Goal: Task Accomplishment & Management: Use online tool/utility

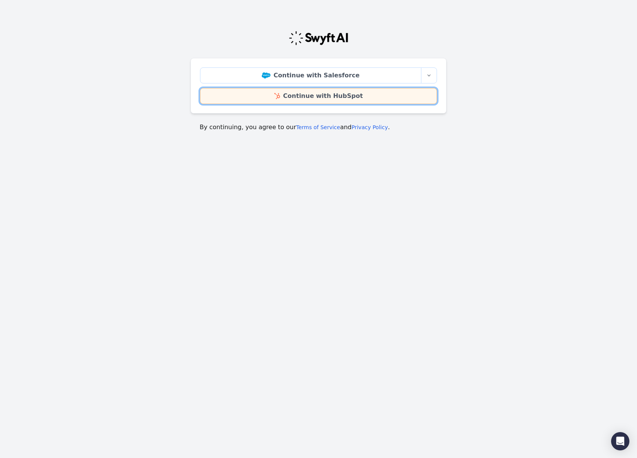
click at [367, 101] on link "Continue with HubSpot" at bounding box center [318, 96] width 237 height 16
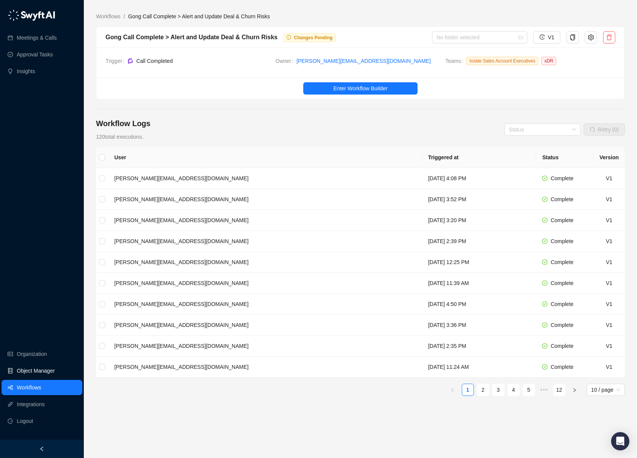
click at [40, 376] on link "Object Manager" at bounding box center [36, 370] width 38 height 15
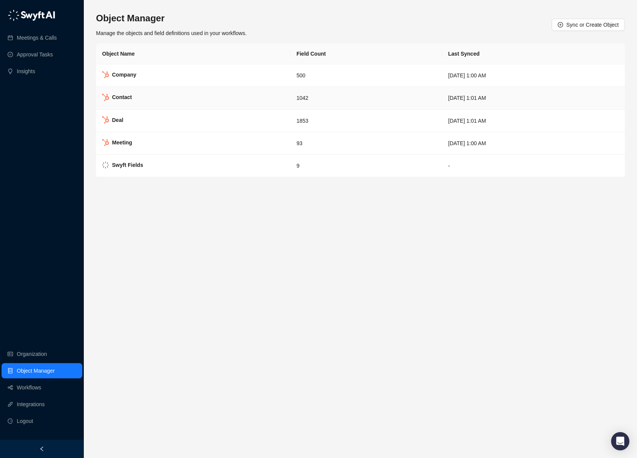
click at [232, 101] on td "Contact" at bounding box center [193, 98] width 194 height 22
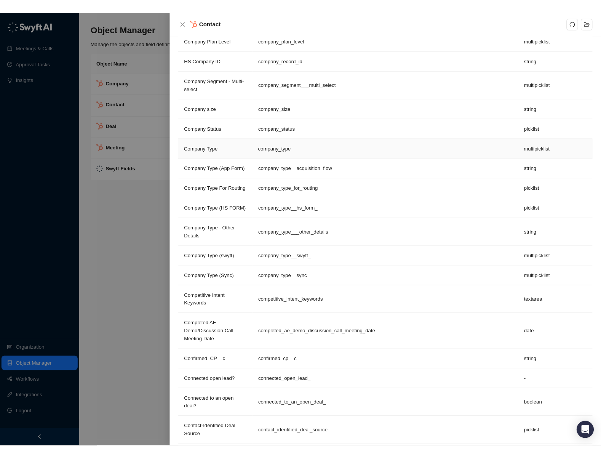
scroll to position [3458, 0]
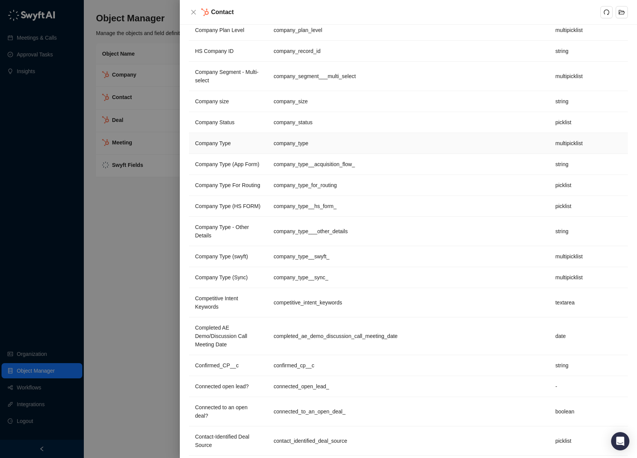
click at [350, 154] on td "company_type" at bounding box center [408, 143] width 282 height 21
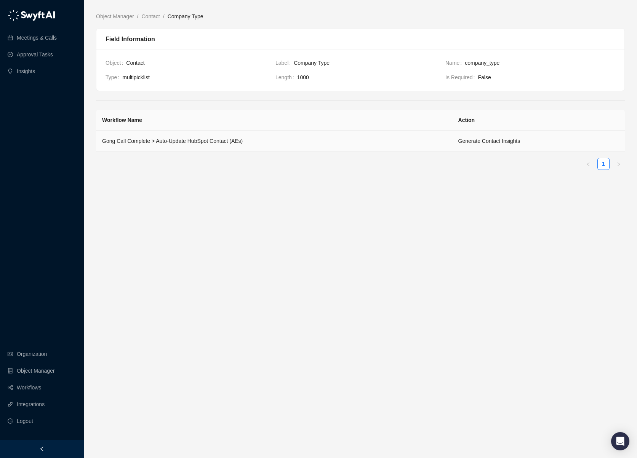
click at [364, 147] on td "Gong Call Complete > Auto-Update HubSpot Contact (AEs)" at bounding box center [274, 141] width 356 height 21
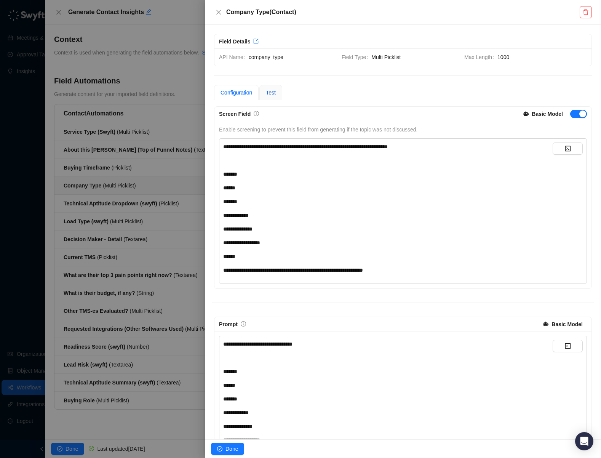
click at [276, 90] on span "Test" at bounding box center [271, 93] width 10 height 6
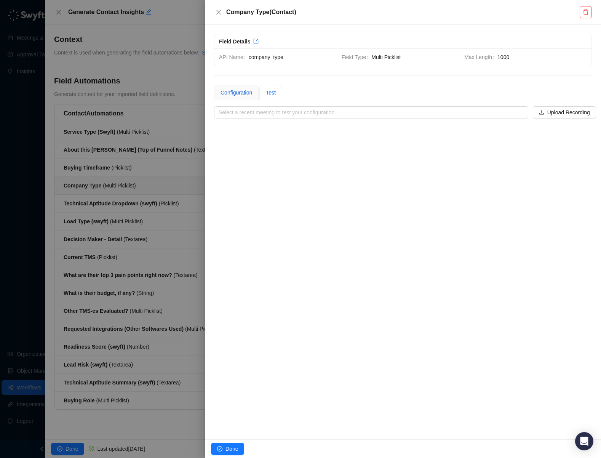
click at [245, 91] on div "Configuration" at bounding box center [237, 92] width 32 height 8
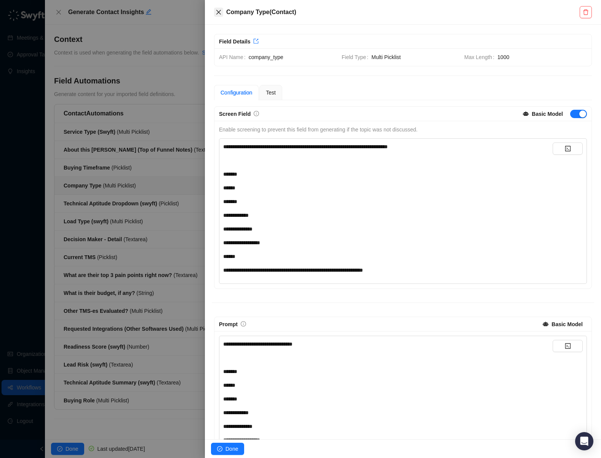
click at [223, 12] on button "Close" at bounding box center [218, 12] width 9 height 9
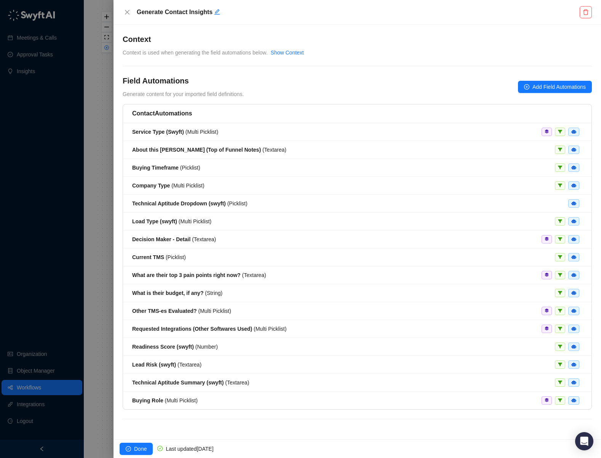
click at [328, 84] on div "Field Automations Generate content for your imported field definitions. Add Fie…" at bounding box center [357, 86] width 469 height 23
click at [128, 13] on icon "close" at bounding box center [127, 12] width 6 height 6
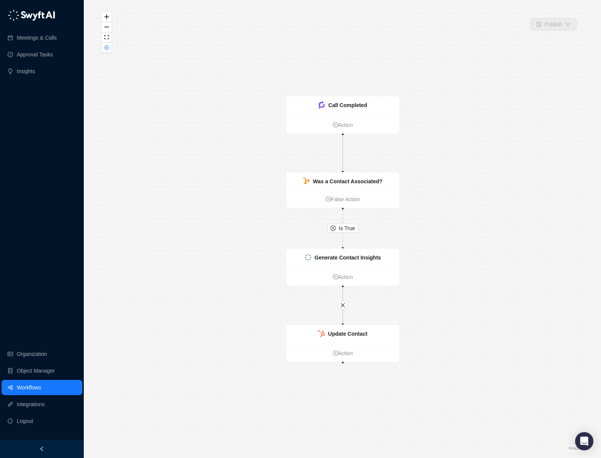
click at [157, 178] on div "Is True Call Completed Action Was a Contact Associated? False Action Update Con…" at bounding box center [342, 229] width 493 height 446
